Goal: Transaction & Acquisition: Purchase product/service

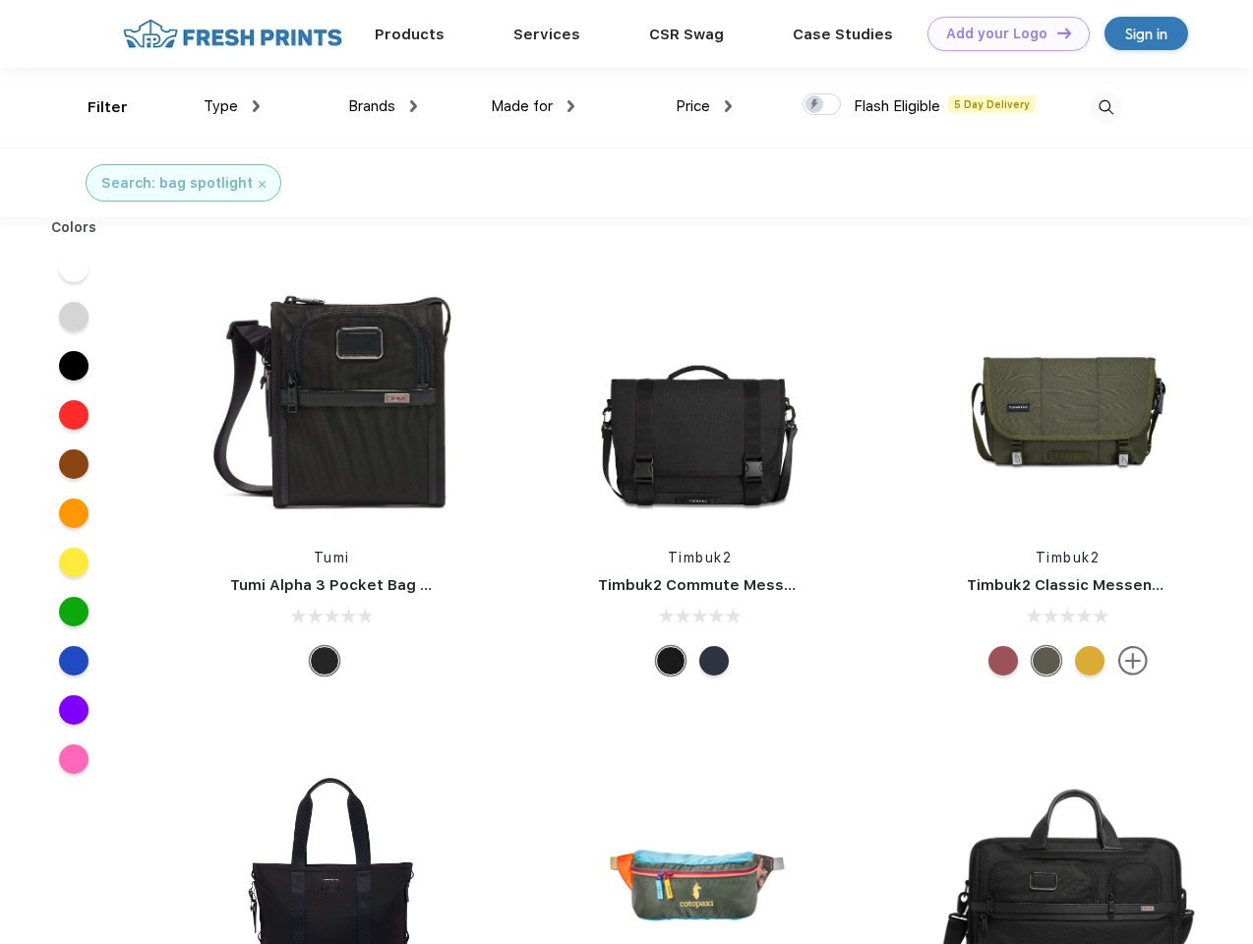
click at [1001, 33] on link "Add your Logo Design Tool" at bounding box center [1008, 34] width 162 height 34
click at [0, 0] on div "Design Tool" at bounding box center [0, 0] width 0 height 0
click at [1055, 32] on link "Add your Logo Design Tool" at bounding box center [1008, 34] width 162 height 34
click at [94, 107] on div "Filter" at bounding box center [108, 107] width 40 height 23
click at [232, 106] on span "Type" at bounding box center [221, 106] width 34 height 18
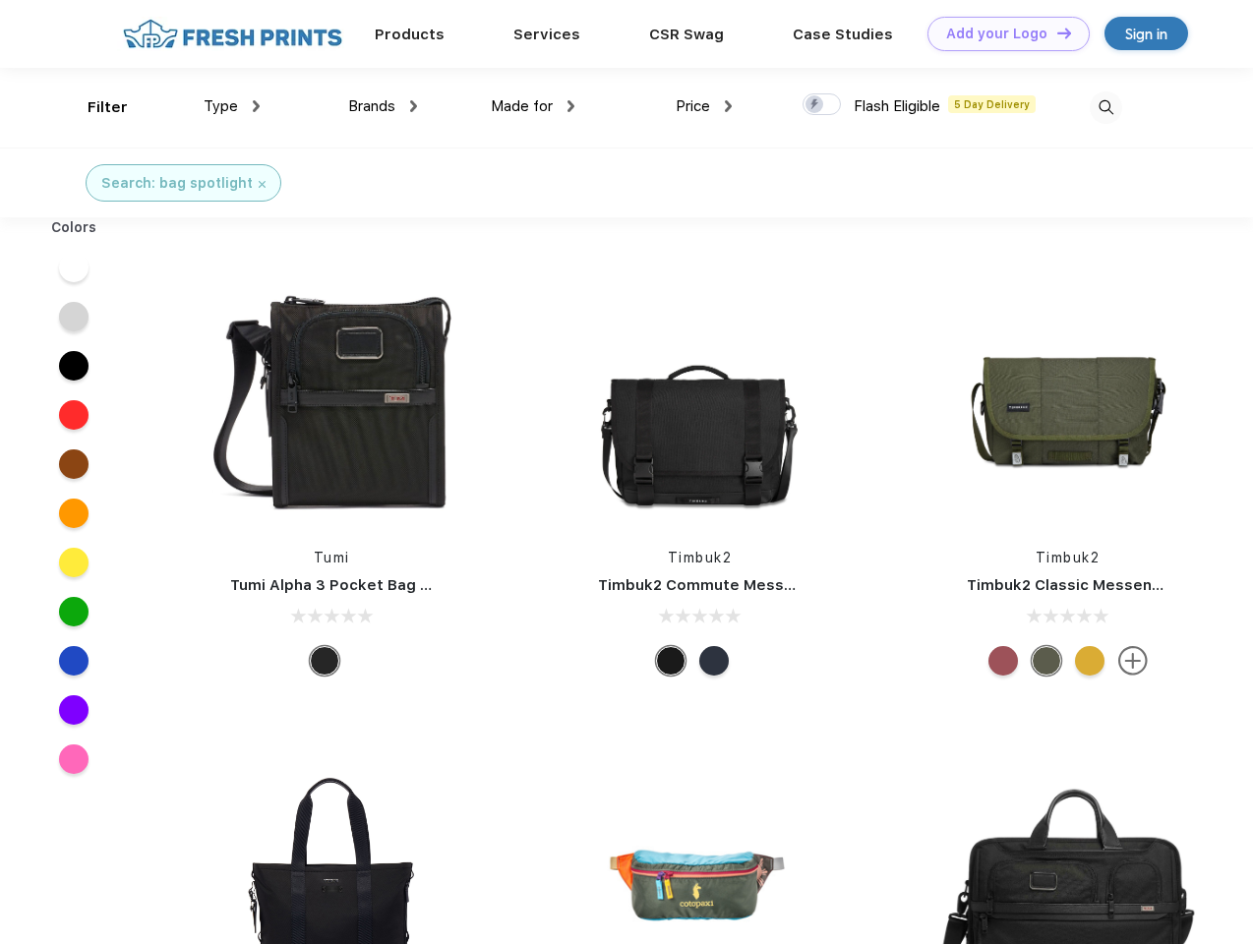
click at [383, 106] on span "Brands" at bounding box center [371, 106] width 47 height 18
click at [533, 106] on span "Made for" at bounding box center [522, 106] width 62 height 18
click at [704, 106] on span "Price" at bounding box center [693, 106] width 34 height 18
click at [822, 105] on div at bounding box center [822, 104] width 38 height 22
click at [815, 105] on input "checkbox" at bounding box center [809, 98] width 13 height 13
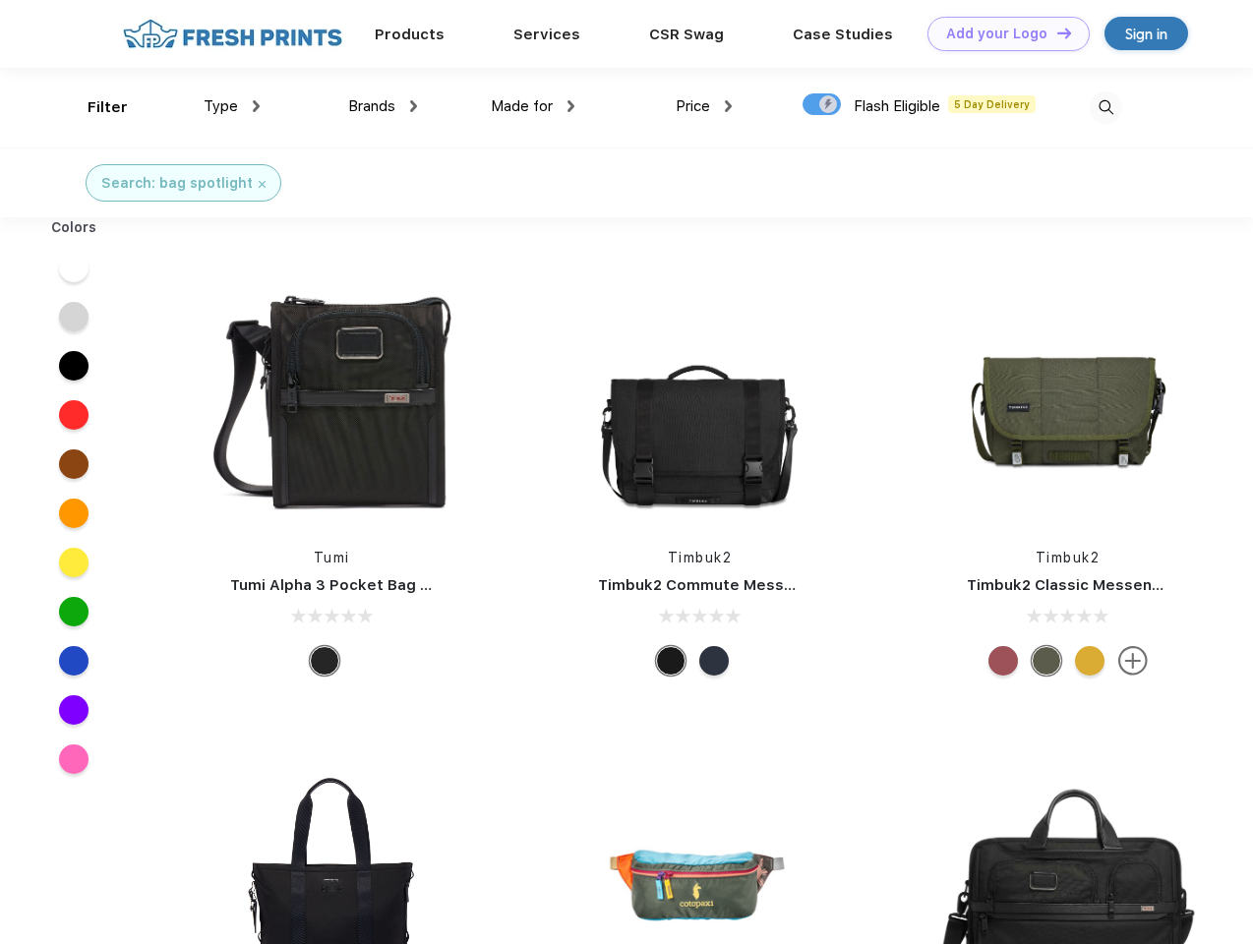
click at [1106, 107] on img at bounding box center [1106, 107] width 32 height 32
